Goal: Task Accomplishment & Management: Use online tool/utility

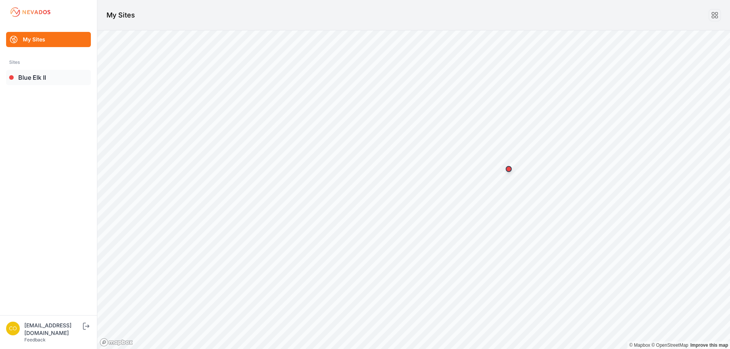
click at [72, 82] on link "Blue Elk II" at bounding box center [48, 77] width 85 height 15
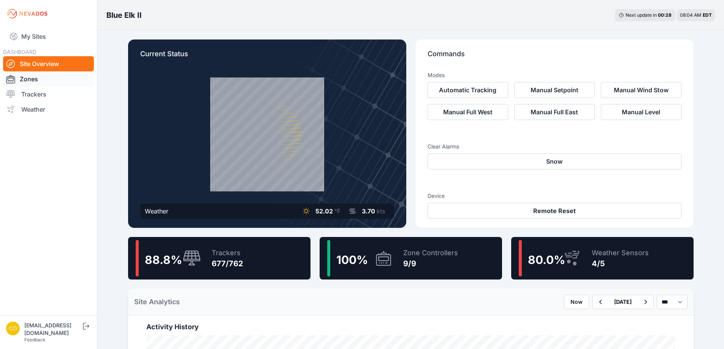
click at [33, 81] on link "Zones" at bounding box center [48, 78] width 91 height 15
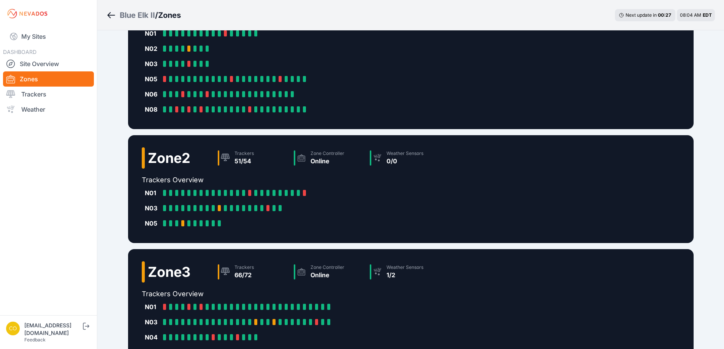
scroll to position [76, 0]
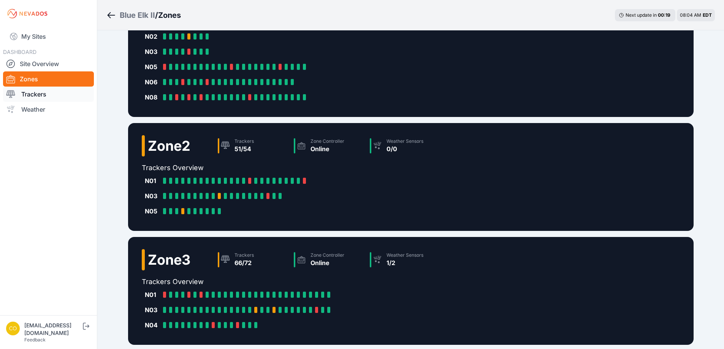
click at [74, 98] on link "Trackers" at bounding box center [48, 94] width 91 height 15
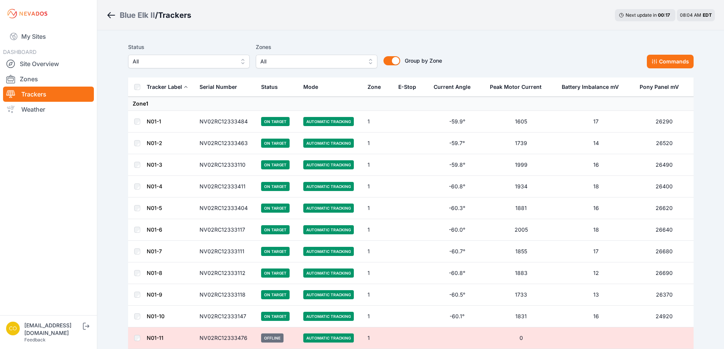
click at [305, 60] on span "All" at bounding box center [311, 61] width 102 height 9
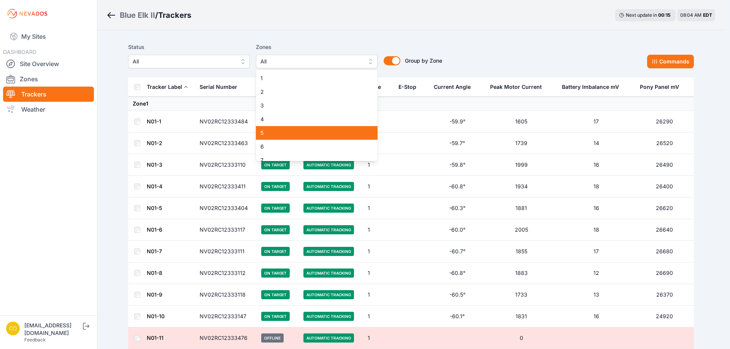
click at [286, 131] on span "5" at bounding box center [311, 133] width 103 height 8
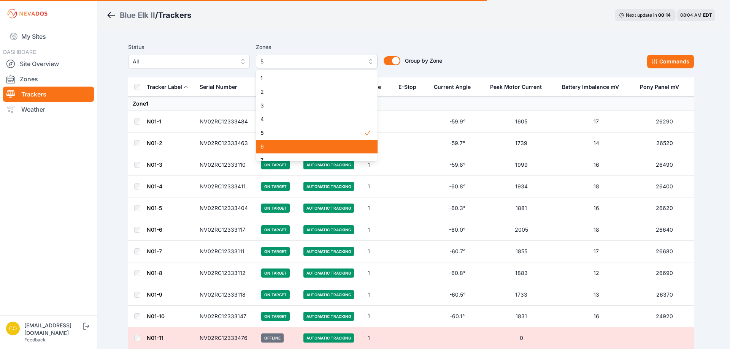
click at [285, 148] on span "6" at bounding box center [311, 147] width 103 height 8
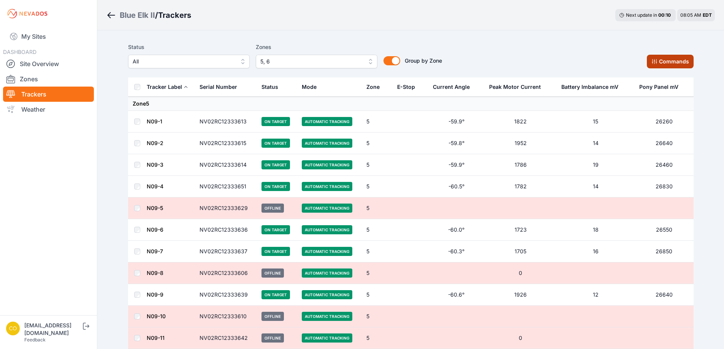
click at [648, 63] on button "Commands" at bounding box center [670, 62] width 47 height 14
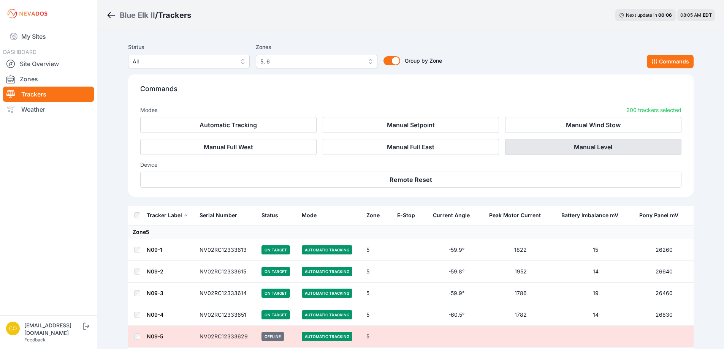
click at [554, 151] on button "Manual Level" at bounding box center [593, 147] width 176 height 16
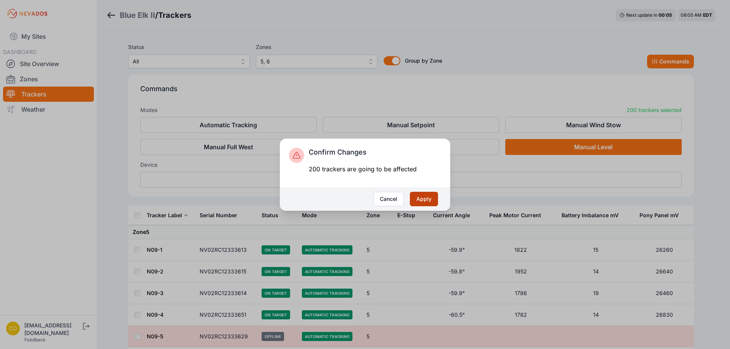
click at [426, 198] on button "Apply" at bounding box center [424, 199] width 28 height 14
